Goal: Task Accomplishment & Management: Use online tool/utility

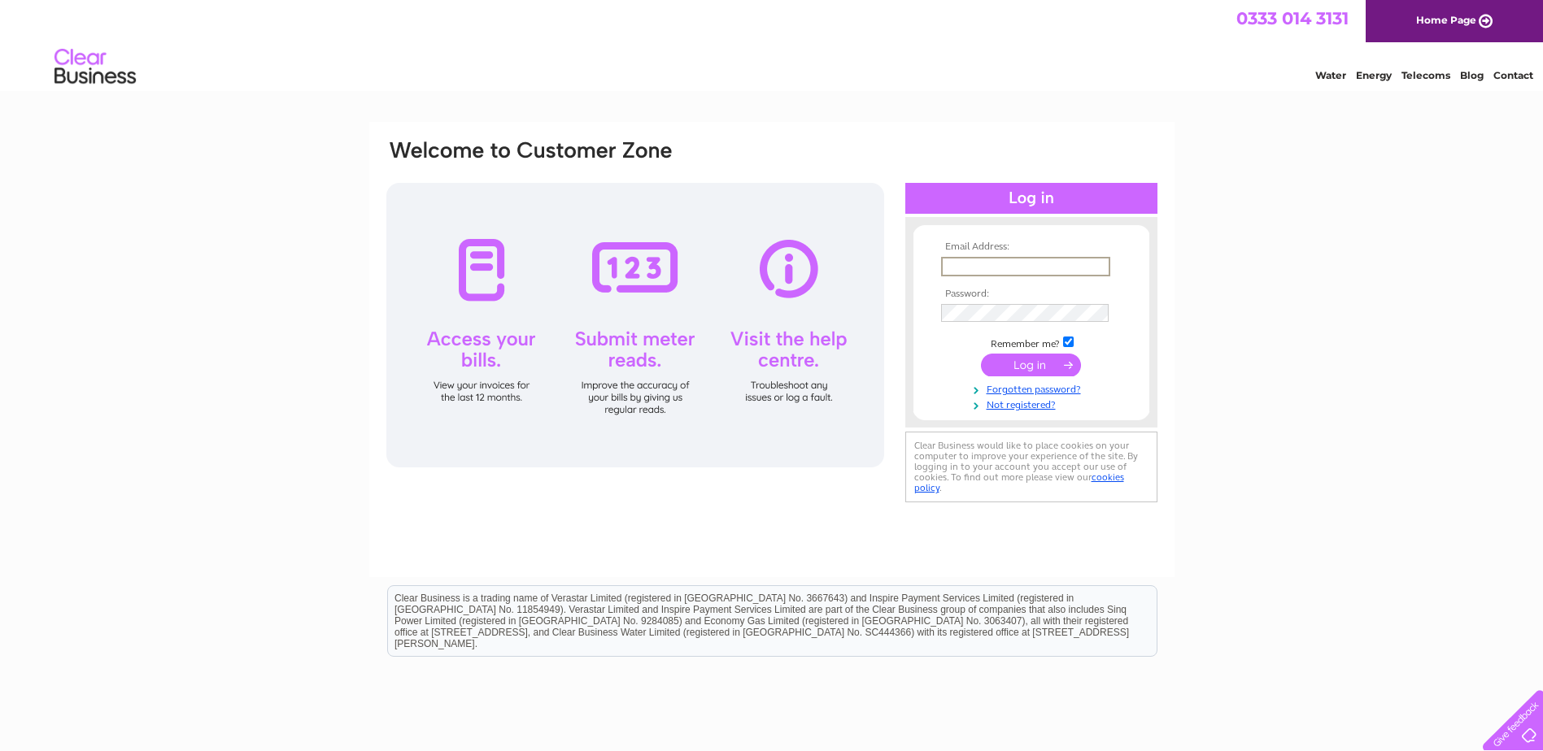
click at [954, 266] on input "text" at bounding box center [1025, 267] width 169 height 20
type input "gordon@victorias.freeserve.co.uk"
click at [981, 354] on input "submit" at bounding box center [1031, 365] width 100 height 23
click at [1021, 365] on input "submit" at bounding box center [1031, 365] width 100 height 23
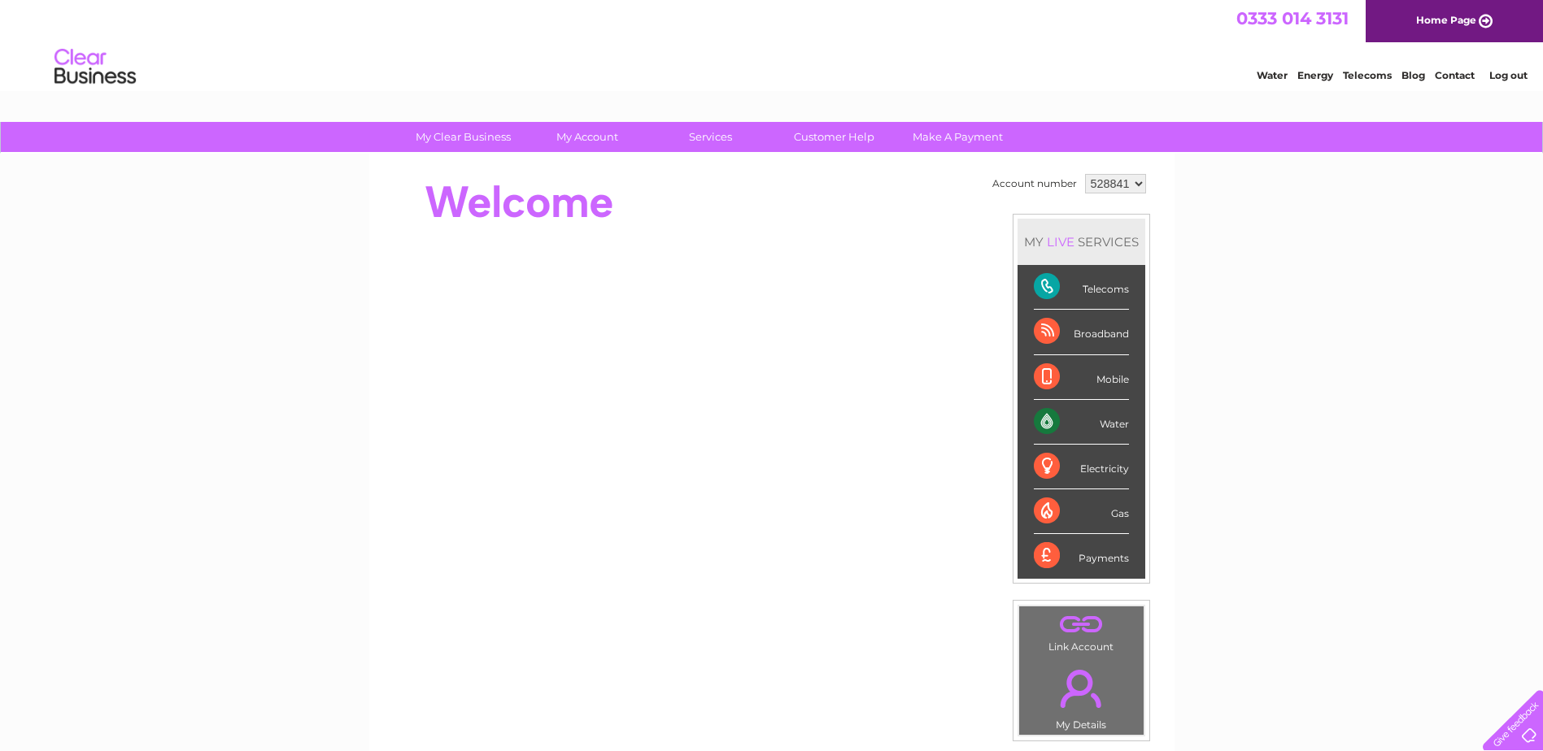
click at [1098, 421] on div "Water" at bounding box center [1080, 422] width 95 height 45
click at [1048, 420] on div "Water" at bounding box center [1080, 422] width 95 height 45
click at [1052, 423] on div "Water" at bounding box center [1080, 422] width 95 height 45
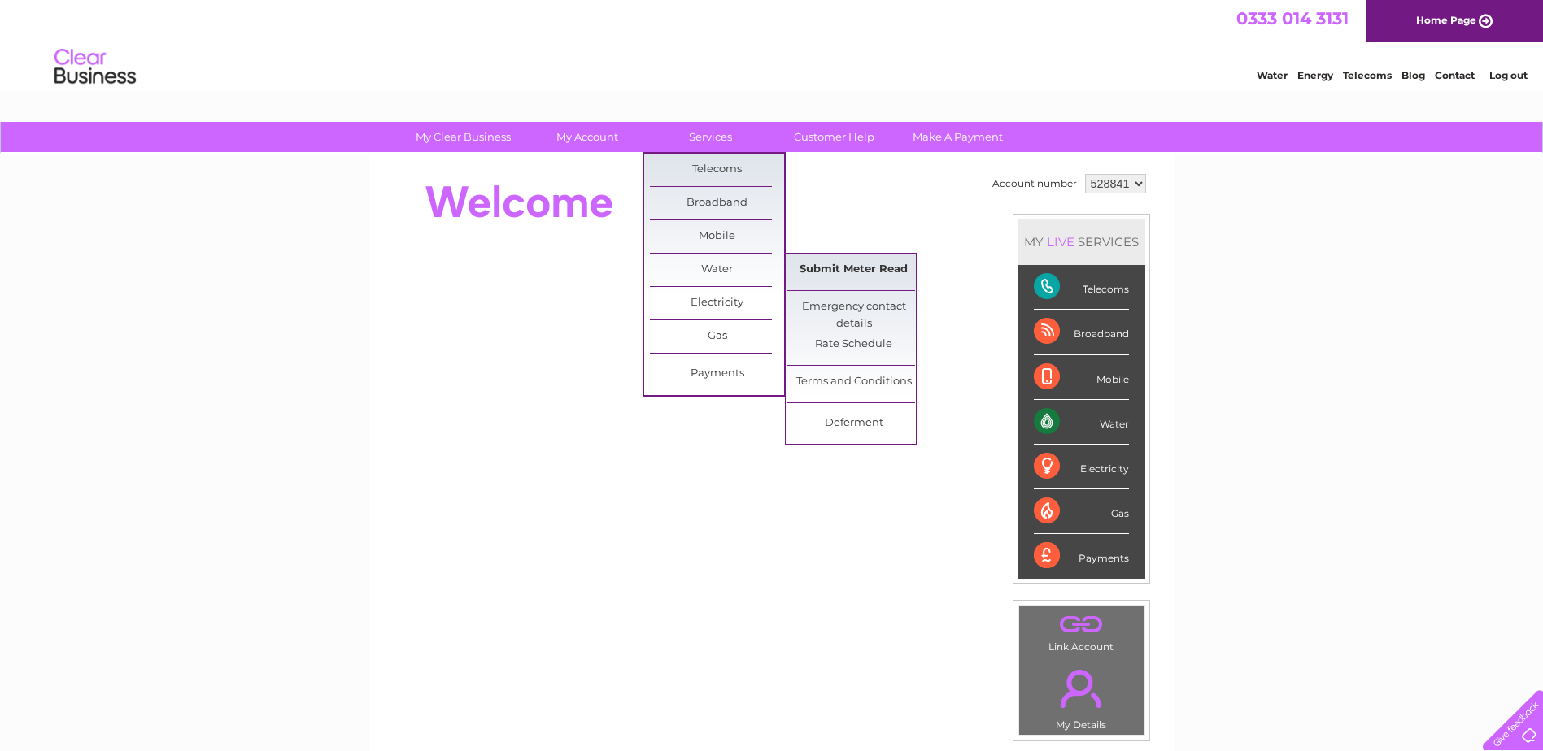
click at [864, 271] on link "Submit Meter Read" at bounding box center [853, 270] width 134 height 33
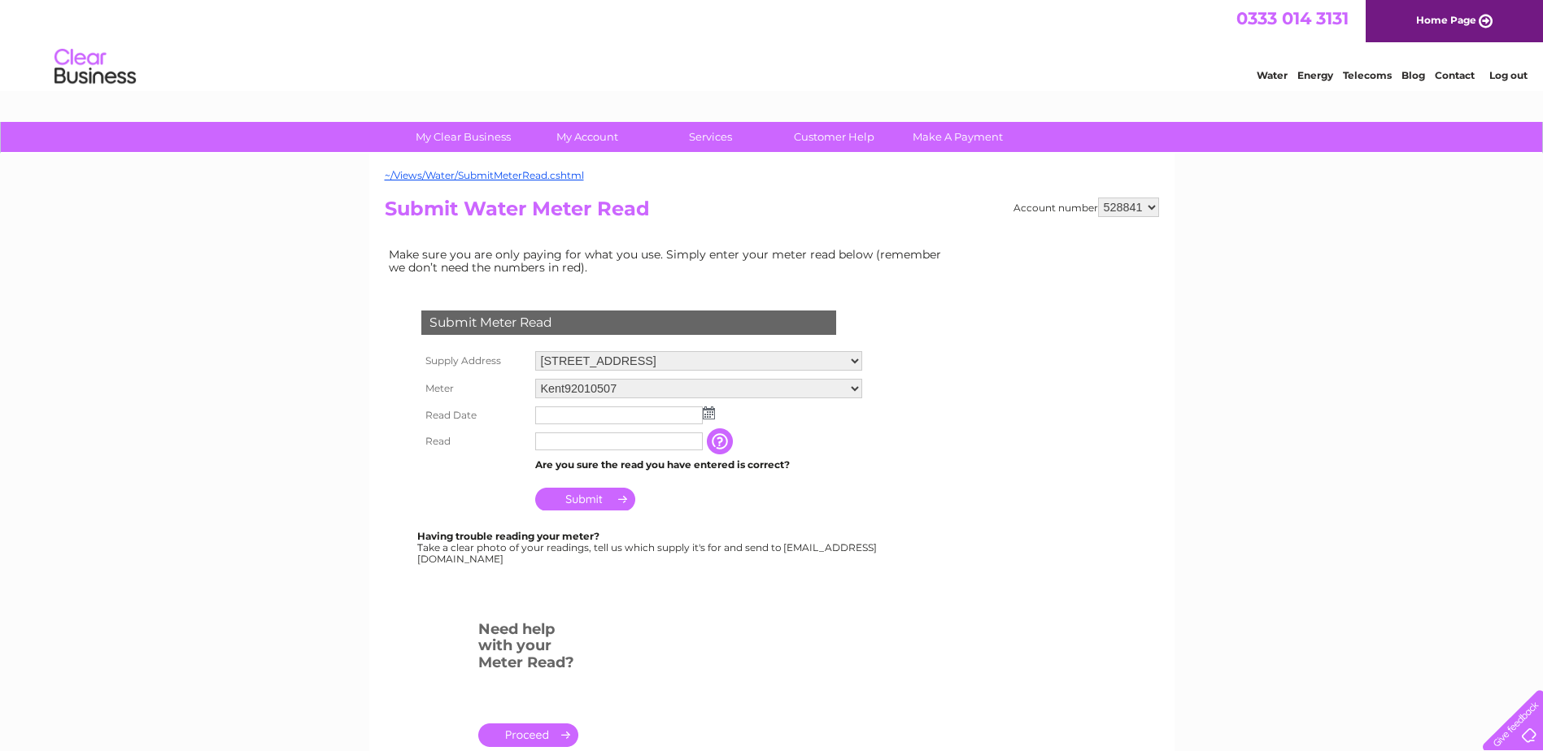
click at [551, 415] on input "text" at bounding box center [619, 416] width 168 height 18
click at [710, 416] on img at bounding box center [710, 413] width 12 height 13
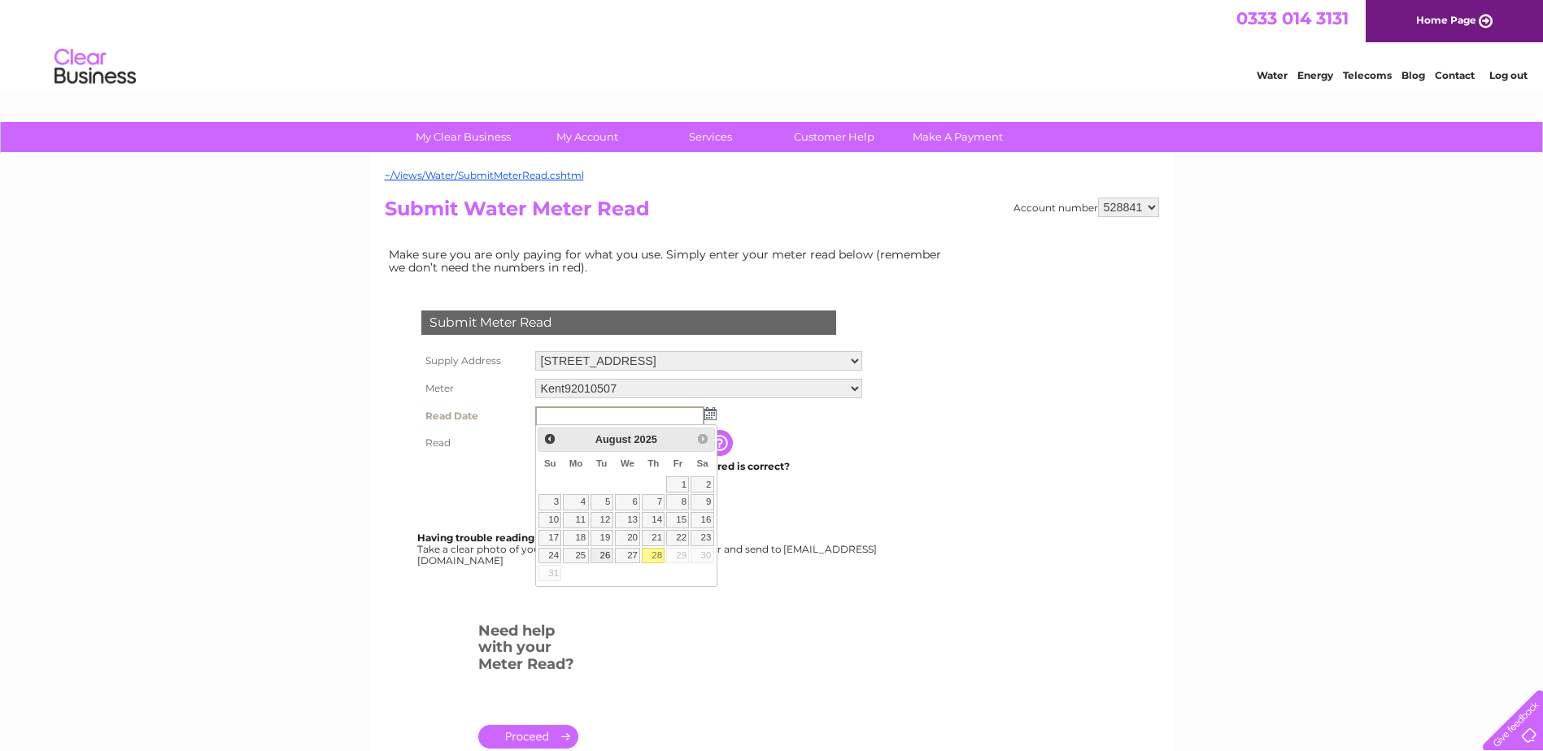
click at [605, 556] on link "26" at bounding box center [601, 556] width 23 height 16
type input "2025/08/26"
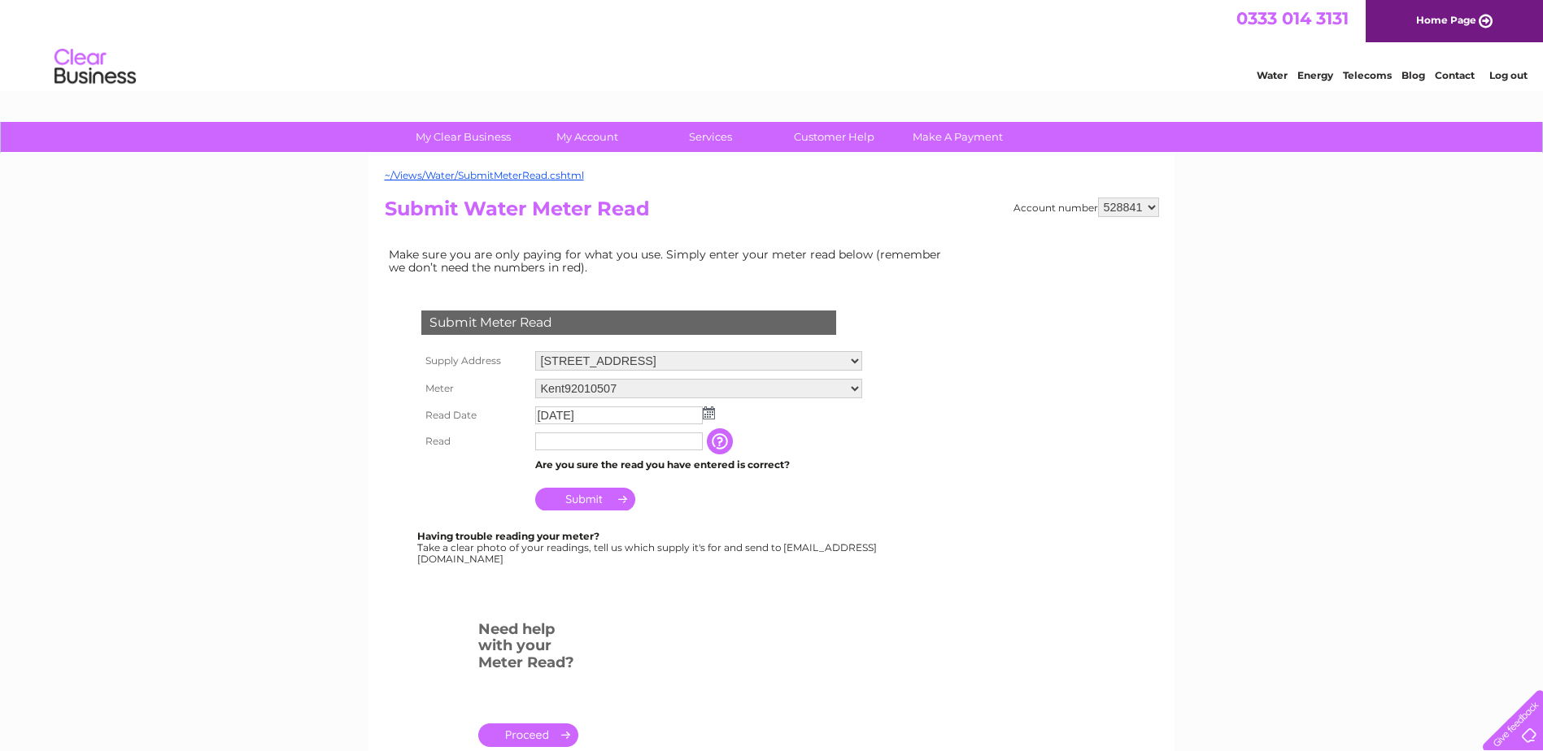
click at [548, 445] on input "text" at bounding box center [619, 442] width 168 height 18
type input "0736"
click at [584, 499] on input "Submit" at bounding box center [585, 499] width 100 height 23
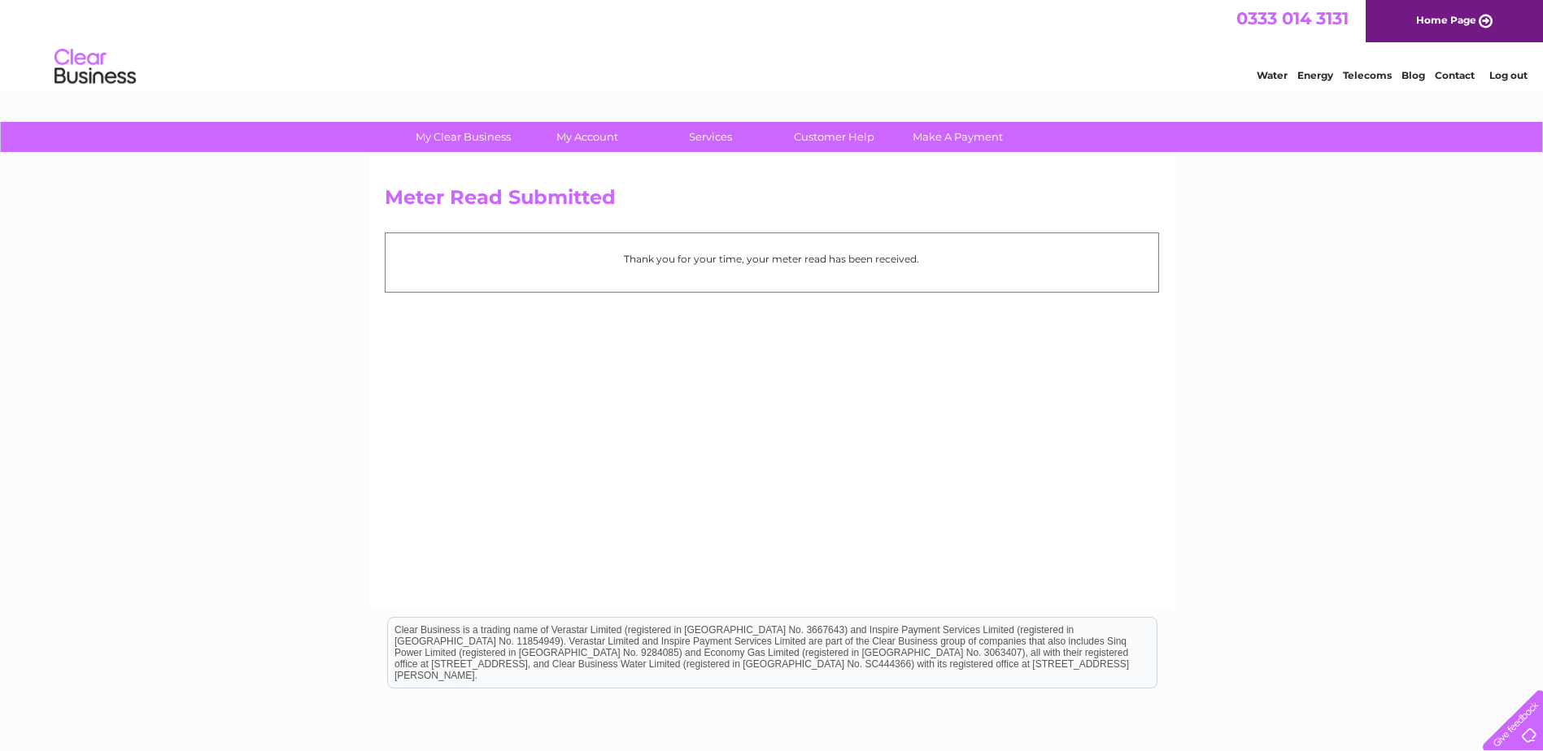
click at [1514, 72] on link "Log out" at bounding box center [1508, 75] width 38 height 12
